Goal: Information Seeking & Learning: Understand process/instructions

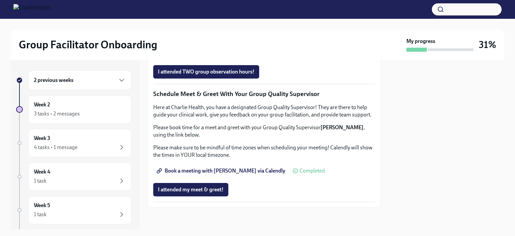
scroll to position [657, 0]
click at [214, 189] on span "I attended my meet & greet!" at bounding box center [191, 189] width 66 height 7
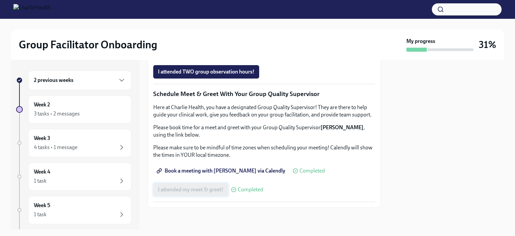
scroll to position [538, 0]
click at [219, 38] on span "Group Observation Instructions" at bounding box center [198, 34] width 80 height 7
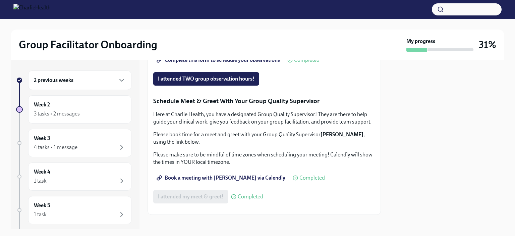
scroll to position [480, 0]
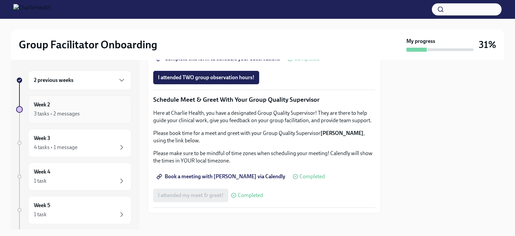
click at [55, 108] on div "Week 2 3 tasks • 2 messages" at bounding box center [80, 109] width 92 height 17
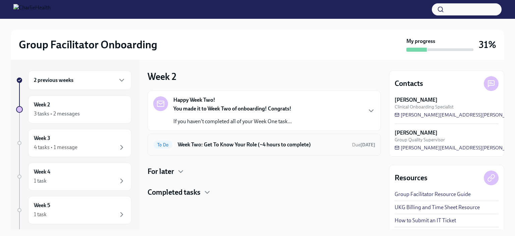
click at [162, 142] on span "To Do" at bounding box center [162, 144] width 19 height 5
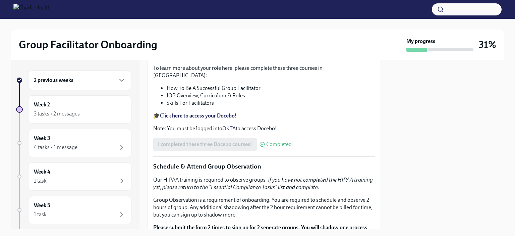
click at [13, 70] on div "2 previous weeks Week 2 3 tasks • 2 messages Week 3 4 tasks • 1 message Week 4 …" at bounding box center [75, 144] width 129 height 169
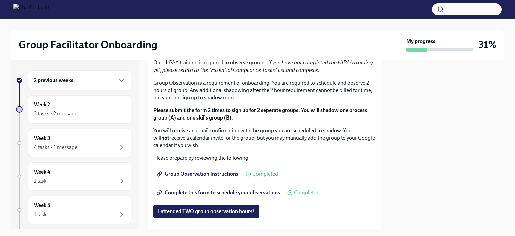
scroll to position [347, 0]
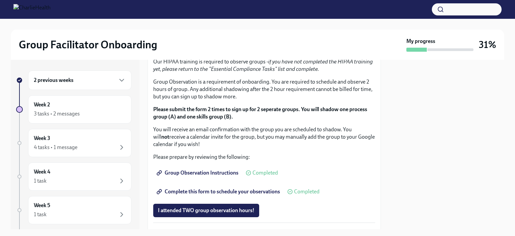
click at [43, 80] on h6 "2 previous weeks" at bounding box center [54, 79] width 40 height 7
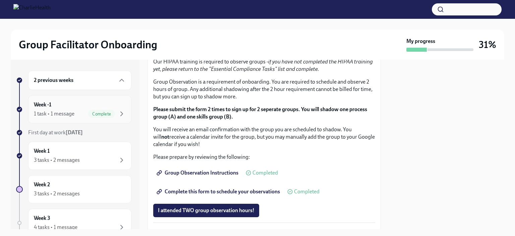
click at [62, 111] on div "1 task • 1 message" at bounding box center [54, 113] width 41 height 7
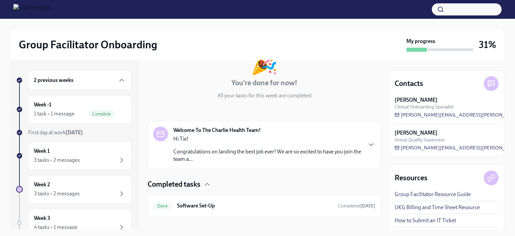
scroll to position [58, 0]
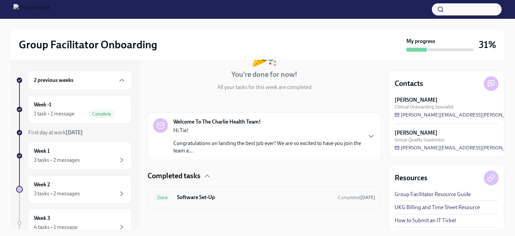
click at [174, 201] on div "Done Software Set-Up Completed [DATE]" at bounding box center [264, 197] width 222 height 11
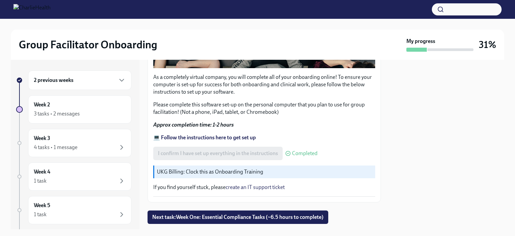
scroll to position [234, 0]
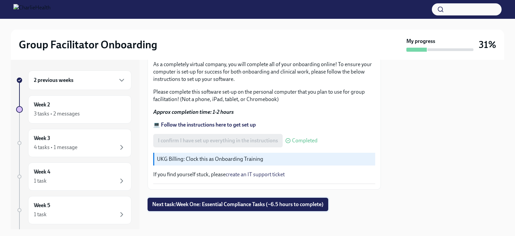
click at [165, 204] on button "Next task : Week One: Essential Compliance Tasks (~6.5 hours to complete)" at bounding box center [237, 203] width 181 height 13
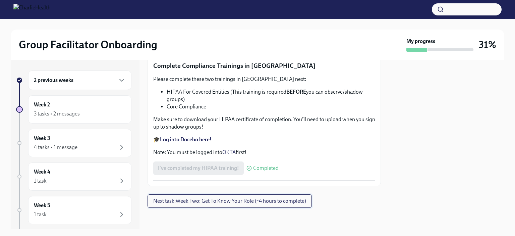
scroll to position [1559, 0]
click at [168, 142] on strong "Log into Docebo here!" at bounding box center [186, 139] width 52 height 6
click at [80, 117] on div "3 tasks • 2 messages" at bounding box center [80, 114] width 92 height 8
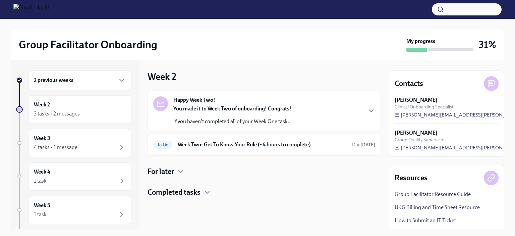
click at [218, 194] on div "Completed tasks" at bounding box center [263, 192] width 233 height 10
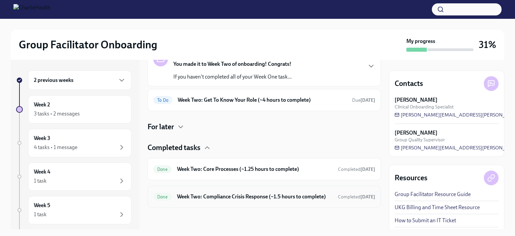
click at [253, 195] on h6 "Week Two: Compliance Crisis Response (~1.5 hours to complete)" at bounding box center [254, 196] width 155 height 7
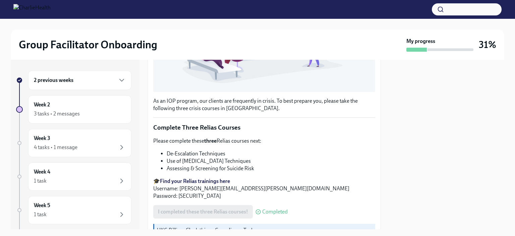
scroll to position [239, 0]
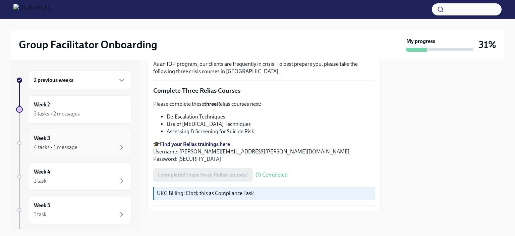
click at [92, 149] on div "4 tasks • 1 message" at bounding box center [80, 147] width 92 height 8
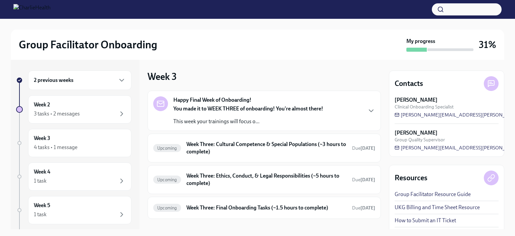
click at [84, 86] on div "2 previous weeks" at bounding box center [79, 79] width 103 height 19
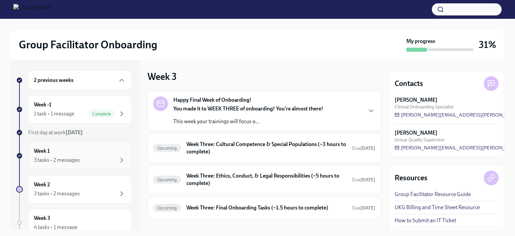
click at [92, 158] on div "3 tasks • 2 messages" at bounding box center [80, 160] width 92 height 8
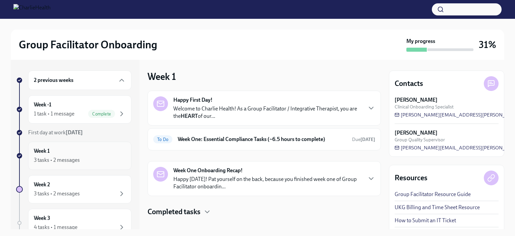
click at [91, 198] on div "Week 2 3 tasks • 2 messages" at bounding box center [79, 189] width 103 height 28
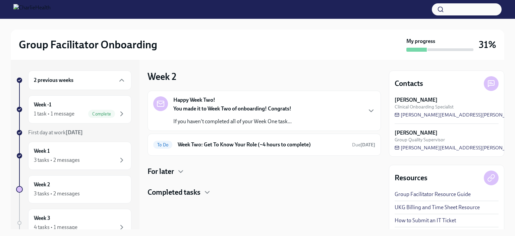
click at [260, 119] on p "If you haven't completed all of your Week One task..." at bounding box center [232, 121] width 118 height 7
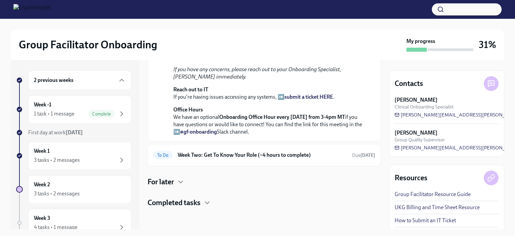
scroll to position [209, 0]
click at [171, 186] on h4 "For later" at bounding box center [160, 182] width 26 height 10
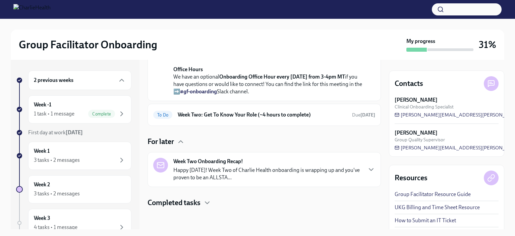
scroll to position [249, 0]
click at [248, 167] on p "Happy [DATE]! Week Two of Charlie Health onboarding is wrapping up and you've p…" at bounding box center [267, 173] width 188 height 15
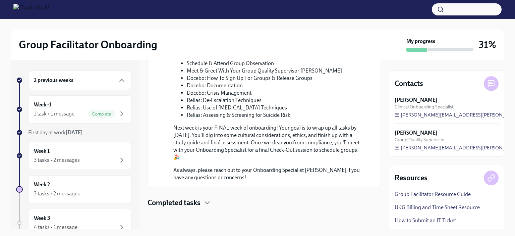
scroll to position [563, 0]
click at [195, 204] on h4 "Completed tasks" at bounding box center [173, 202] width 53 height 10
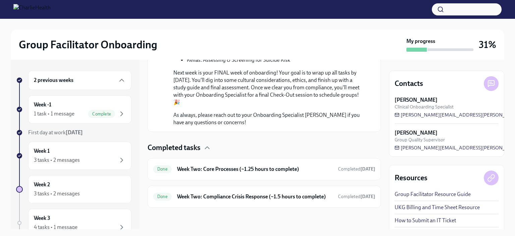
scroll to position [625, 0]
click at [43, 77] on h6 "2 previous weeks" at bounding box center [54, 79] width 40 height 7
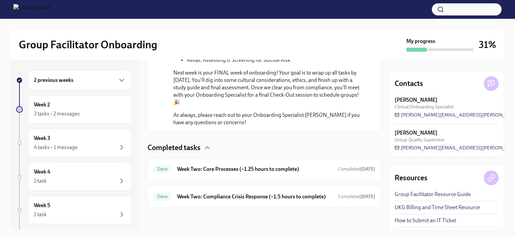
click at [46, 82] on h6 "2 previous weeks" at bounding box center [54, 79] width 40 height 7
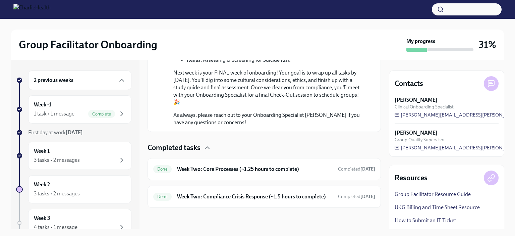
click at [46, 85] on div "2 previous weeks" at bounding box center [79, 79] width 103 height 19
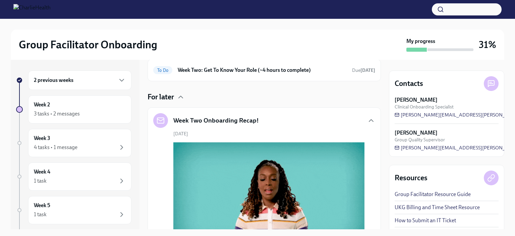
scroll to position [210, 0]
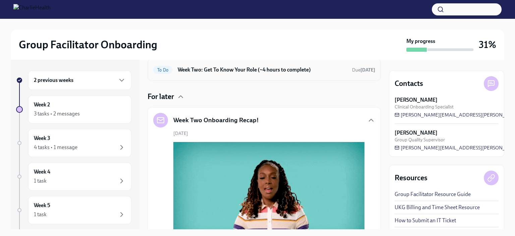
click at [193, 73] on h6 "Week Two: Get To Know Your Role (~4 hours to complete)" at bounding box center [262, 69] width 169 height 7
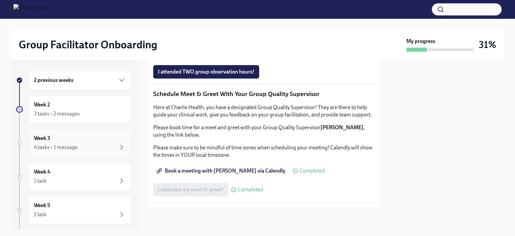
scroll to position [657, 0]
click at [90, 146] on div "4 tasks • 1 message" at bounding box center [80, 147] width 92 height 8
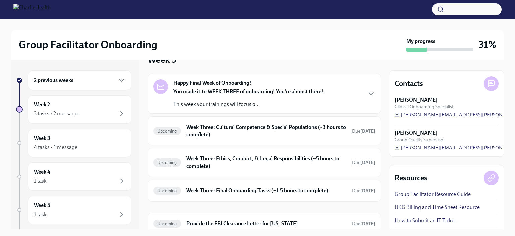
scroll to position [26, 0]
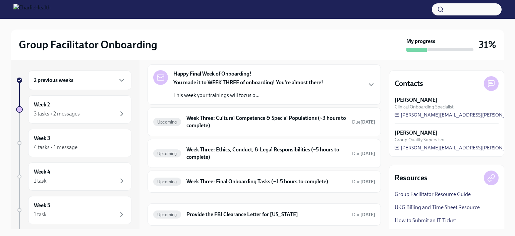
click at [307, 122] on h6 "Week Three: Cultural Competence & Special Populations (~3 hours to complete)" at bounding box center [266, 121] width 160 height 15
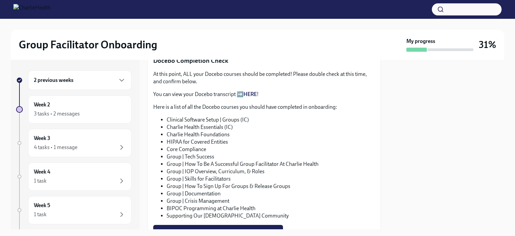
scroll to position [343, 0]
click at [246, 90] on link "HERE" at bounding box center [249, 93] width 13 height 6
click at [216, 189] on li "Group | Documentation" at bounding box center [271, 192] width 208 height 7
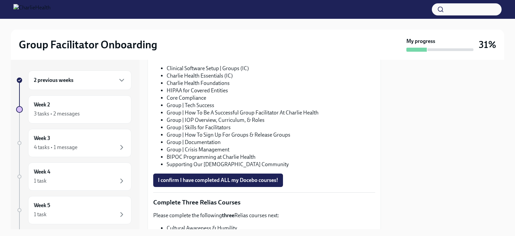
scroll to position [370, 0]
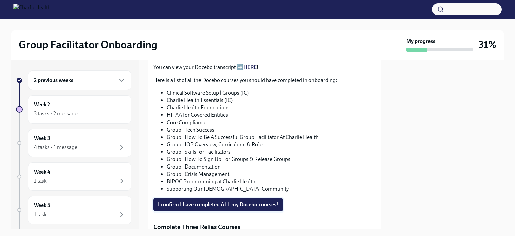
click at [168, 201] on span "I confirm I have completed ALL my Docebo courses!" at bounding box center [218, 204] width 120 height 7
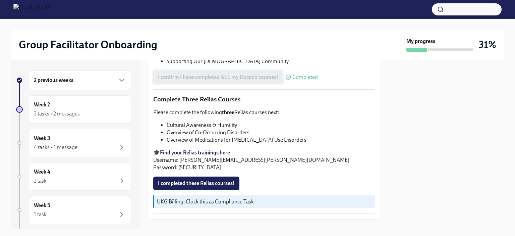
scroll to position [498, 0]
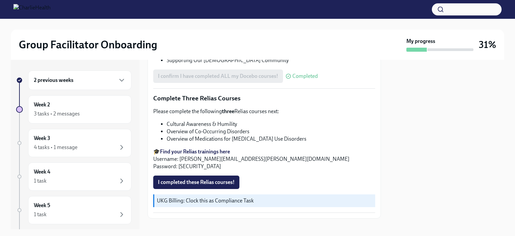
click at [187, 148] on strong "Find your Relias trainings here" at bounding box center [195, 151] width 70 height 6
